Goal: Contribute content: Contribute content

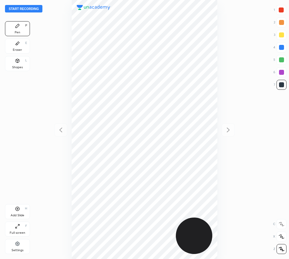
scroll to position [259, 189]
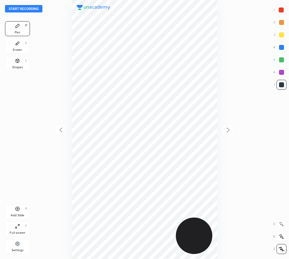
scroll to position [259, 189]
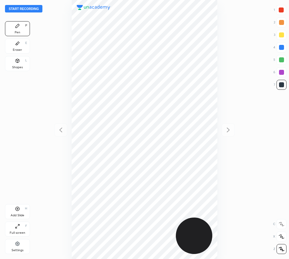
scroll to position [259, 189]
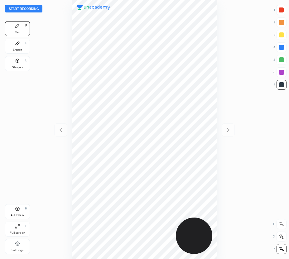
scroll to position [259, 189]
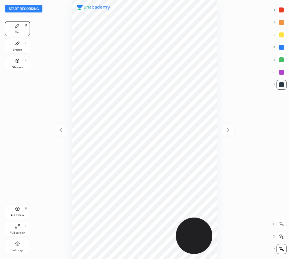
scroll to position [259, 189]
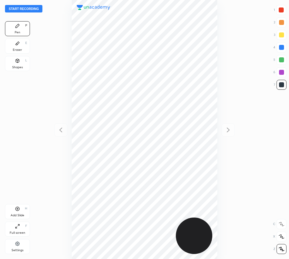
scroll to position [259, 189]
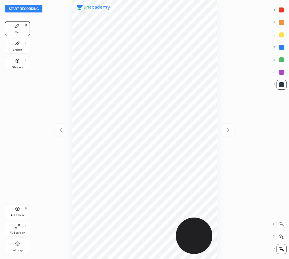
scroll to position [259, 189]
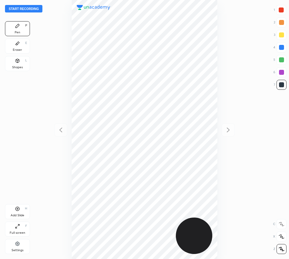
scroll to position [259, 189]
drag, startPoint x: 21, startPoint y: 183, endPoint x: 21, endPoint y: 197, distance: 14.3
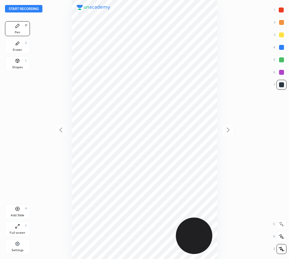
click at [21, 183] on div "Pen P Eraser E Shapes L Add Slide H Full screen F Settings" at bounding box center [17, 138] width 25 height 235
click at [36, 6] on button "Start recording" at bounding box center [23, 8] width 37 height 7
drag, startPoint x: 283, startPoint y: 9, endPoint x: 220, endPoint y: 44, distance: 71.9
click at [282, 9] on div at bounding box center [280, 9] width 5 height 5
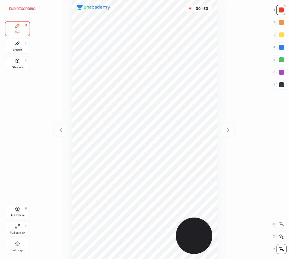
click at [282, 86] on div at bounding box center [281, 84] width 5 height 5
drag, startPoint x: 21, startPoint y: 64, endPoint x: 42, endPoint y: 76, distance: 23.9
click at [22, 65] on div "Shapes L" at bounding box center [17, 63] width 25 height 15
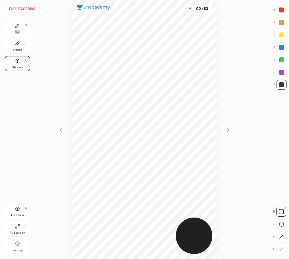
drag, startPoint x: 22, startPoint y: 29, endPoint x: 29, endPoint y: 35, distance: 8.7
click at [23, 30] on div "Pen P" at bounding box center [17, 28] width 25 height 15
drag, startPoint x: 19, startPoint y: 209, endPoint x: 13, endPoint y: 215, distance: 9.0
click at [18, 209] on icon at bounding box center [17, 208] width 5 height 5
click at [64, 128] on icon at bounding box center [60, 129] width 7 height 7
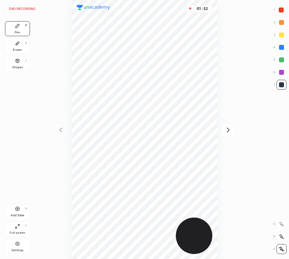
click at [228, 127] on icon at bounding box center [227, 129] width 7 height 7
click at [59, 133] on div at bounding box center [60, 129] width 13 height 13
click at [228, 128] on icon at bounding box center [228, 129] width 3 height 5
click at [18, 8] on button "End recording" at bounding box center [22, 8] width 35 height 7
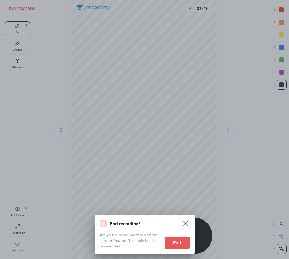
drag, startPoint x: 177, startPoint y: 239, endPoint x: 125, endPoint y: 241, distance: 51.7
click at [176, 239] on button "End" at bounding box center [176, 242] width 25 height 12
